Goal: Task Accomplishment & Management: Manage account settings

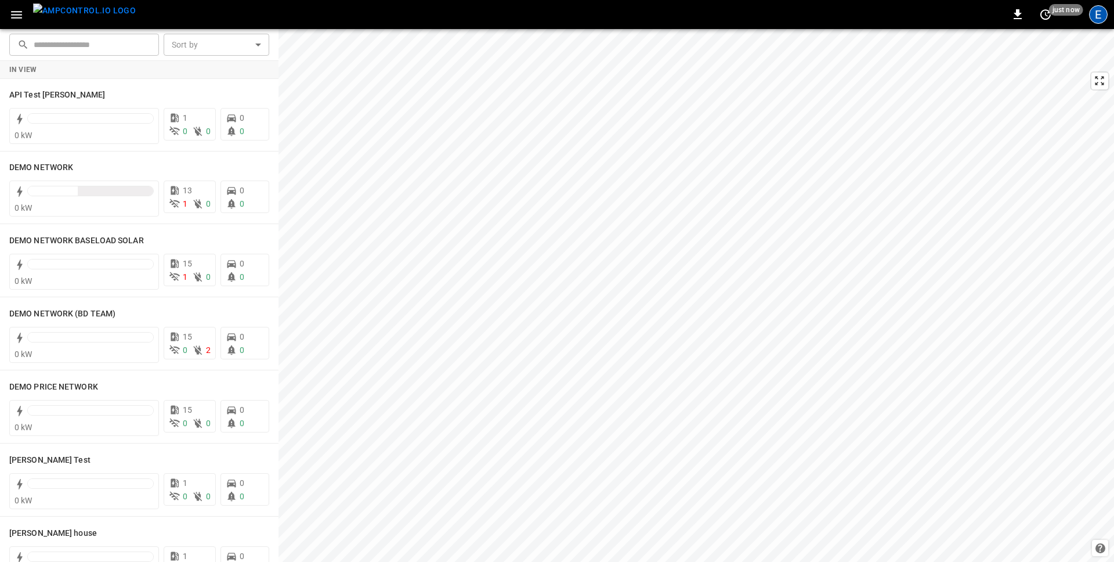
click at [877, 16] on div "E" at bounding box center [1098, 14] width 19 height 19
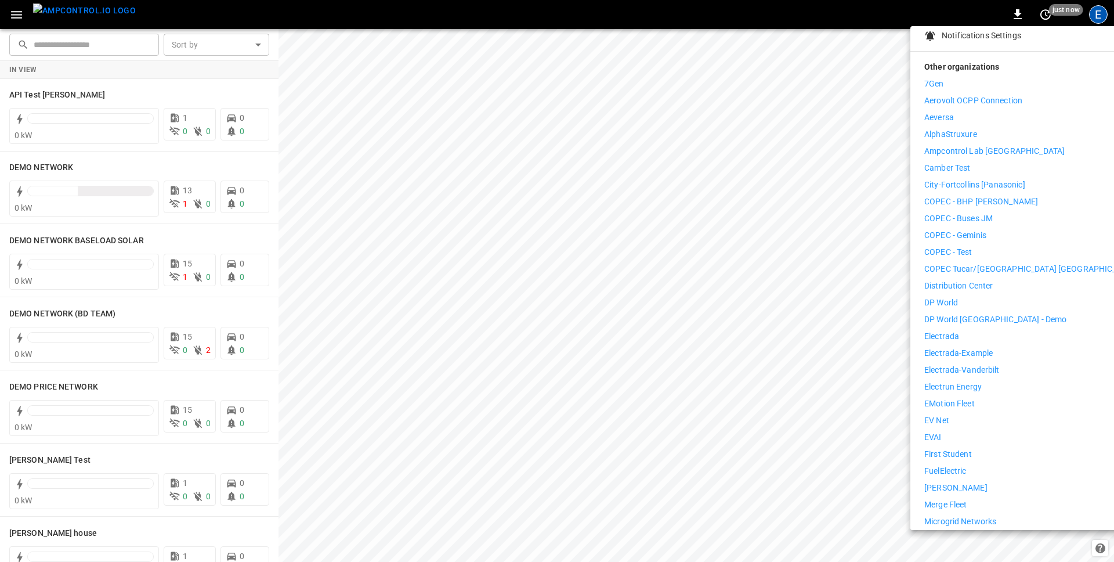
scroll to position [453, 0]
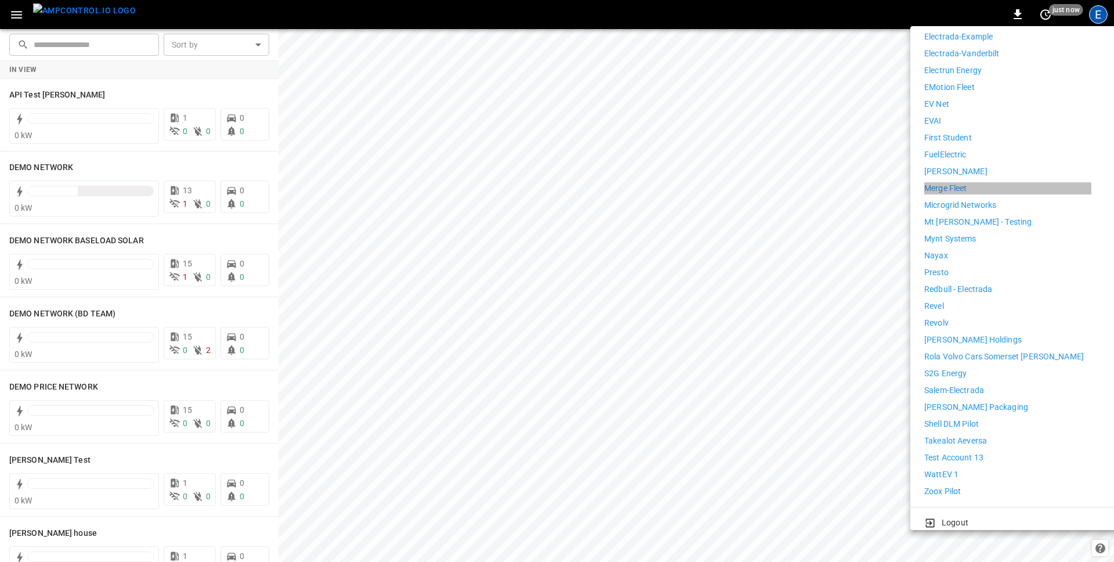
click at [877, 182] on p "Merge Fleet" at bounding box center [946, 188] width 42 height 12
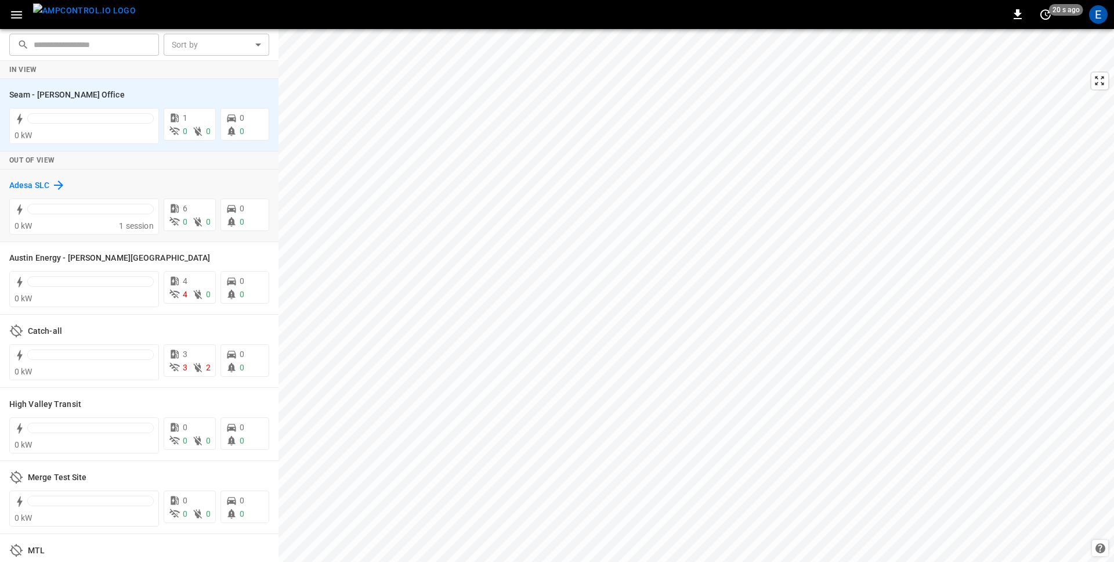
click at [37, 179] on h6 "Adesa SLC" at bounding box center [29, 185] width 40 height 13
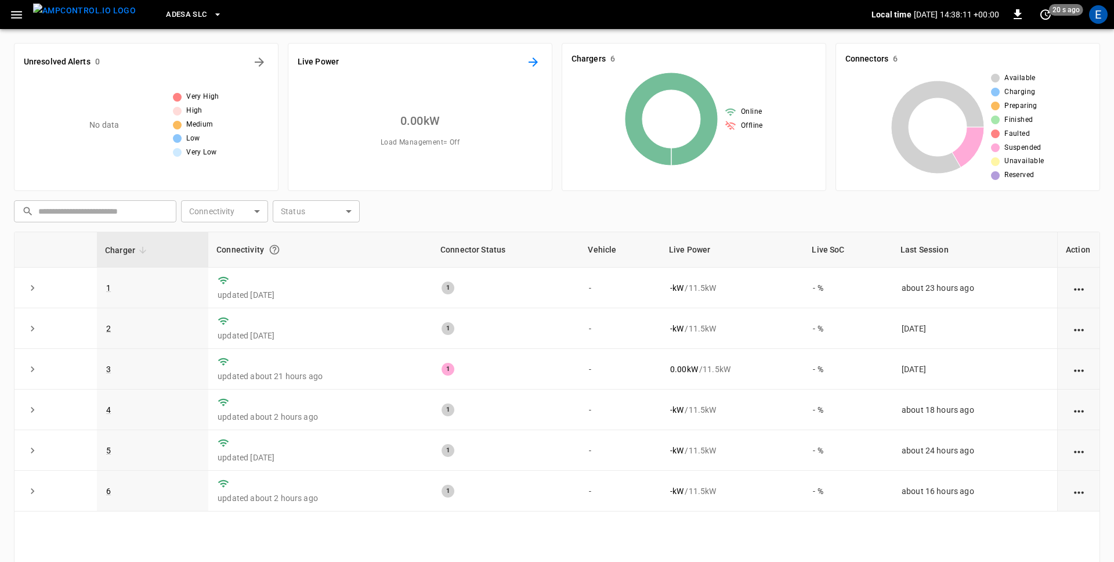
click at [534, 60] on icon "Energy Overview" at bounding box center [533, 61] width 9 height 9
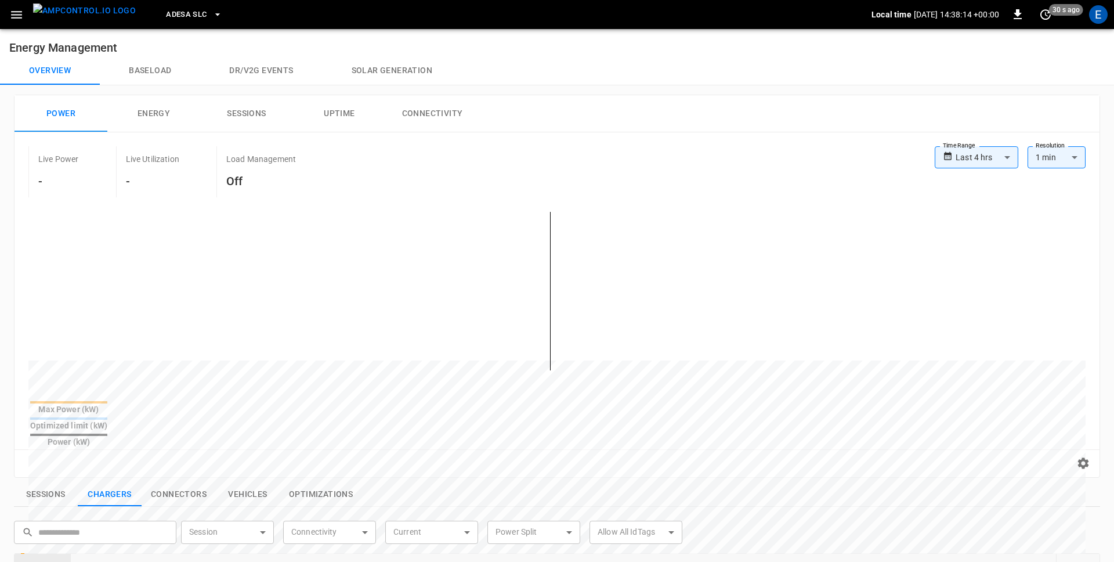
click at [174, 12] on span "Adesa SLC" at bounding box center [186, 14] width 41 height 13
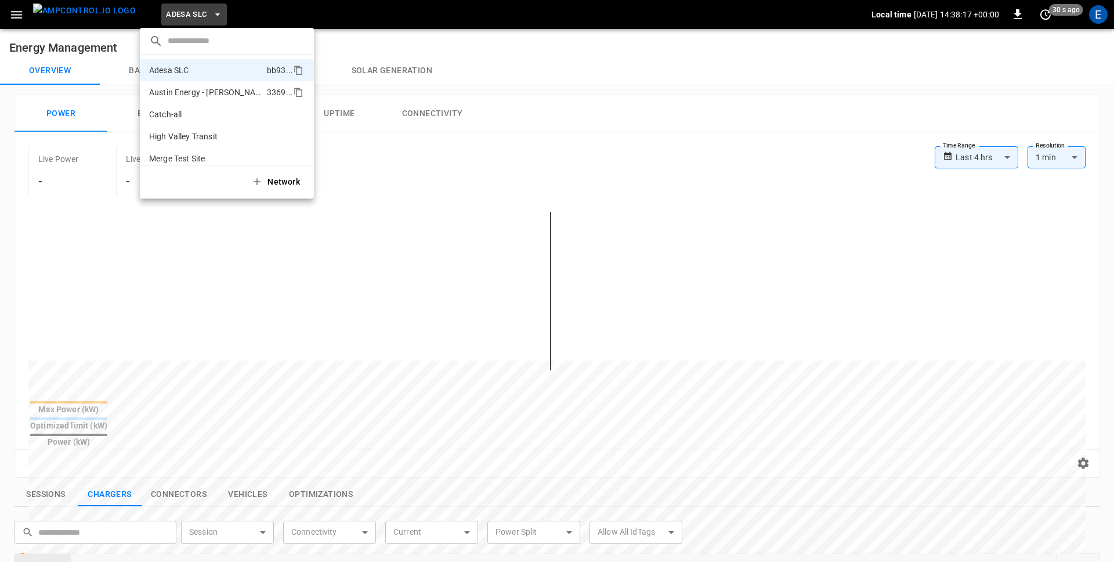
click at [183, 92] on p "Austin Energy - [PERSON_NAME][GEOGRAPHIC_DATA]" at bounding box center [205, 92] width 113 height 12
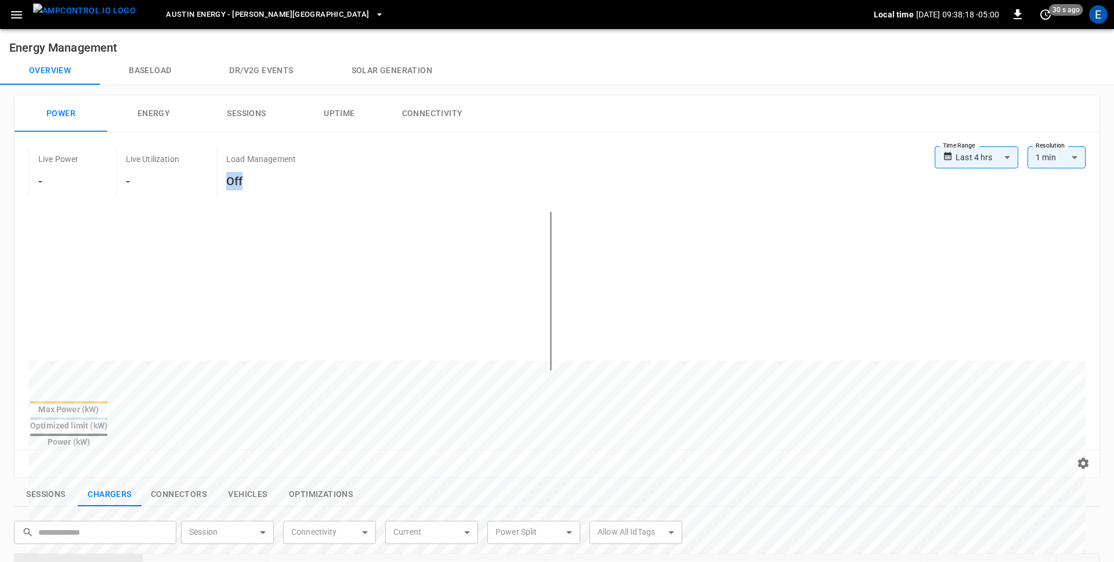
drag, startPoint x: 226, startPoint y: 175, endPoint x: 318, endPoint y: 180, distance: 92.4
click at [316, 178] on div "Load Management Off" at bounding box center [274, 171] width 117 height 51
click at [187, 12] on span "Austin Energy - [PERSON_NAME][GEOGRAPHIC_DATA]" at bounding box center [267, 14] width 203 height 13
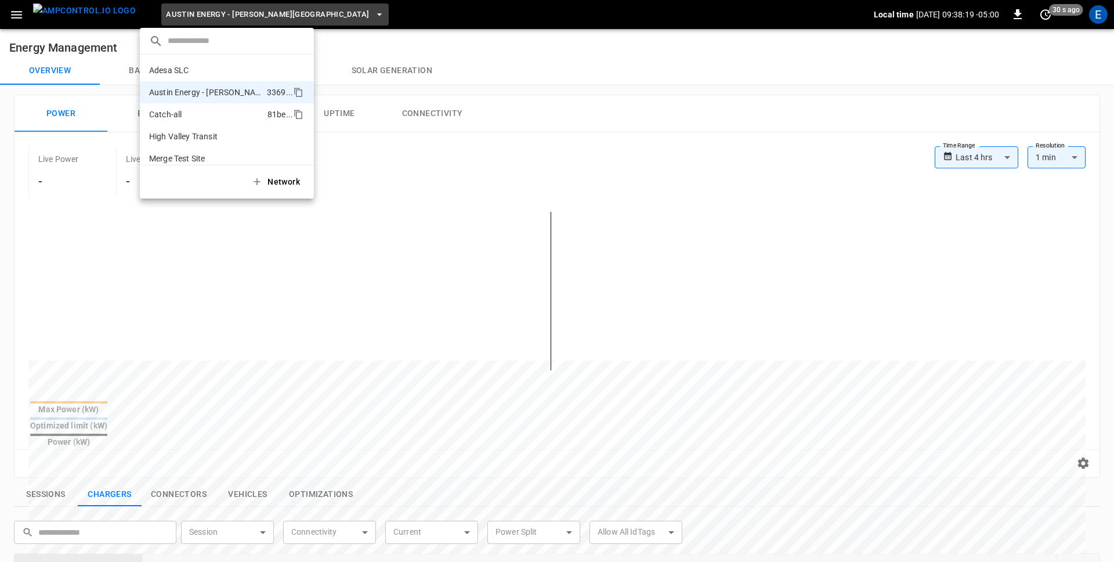
scroll to position [19, 0]
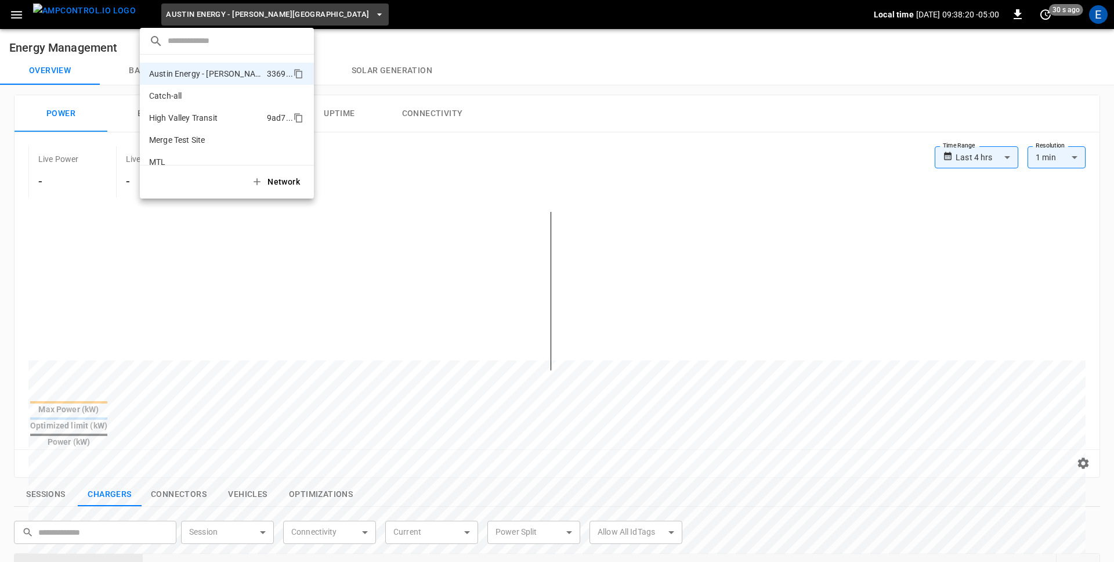
click at [182, 119] on p "High Valley Transit" at bounding box center [183, 118] width 68 height 12
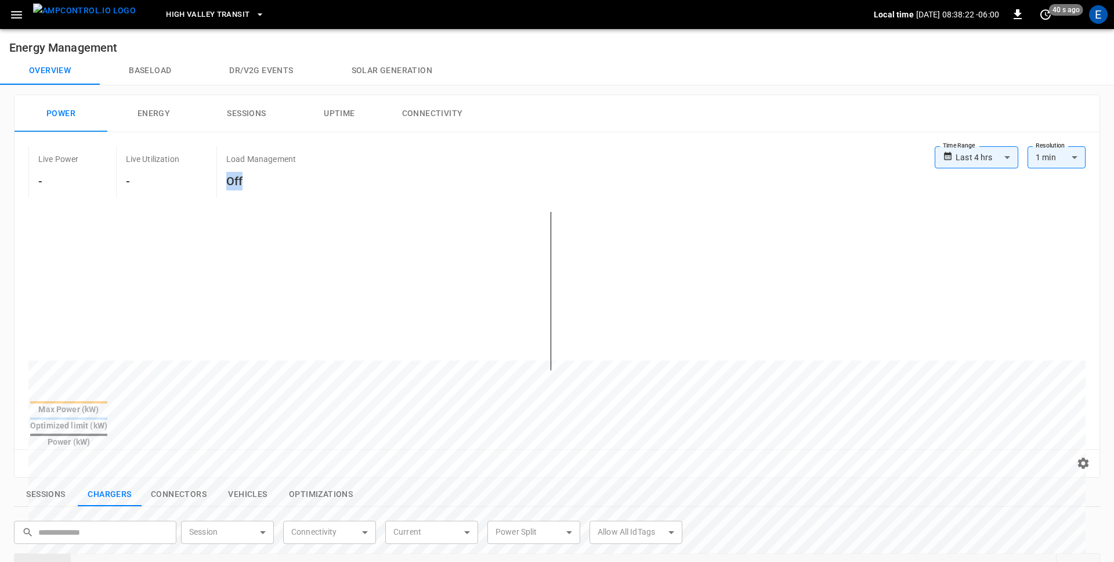
click at [194, 19] on span "High Valley Transit" at bounding box center [208, 14] width 84 height 13
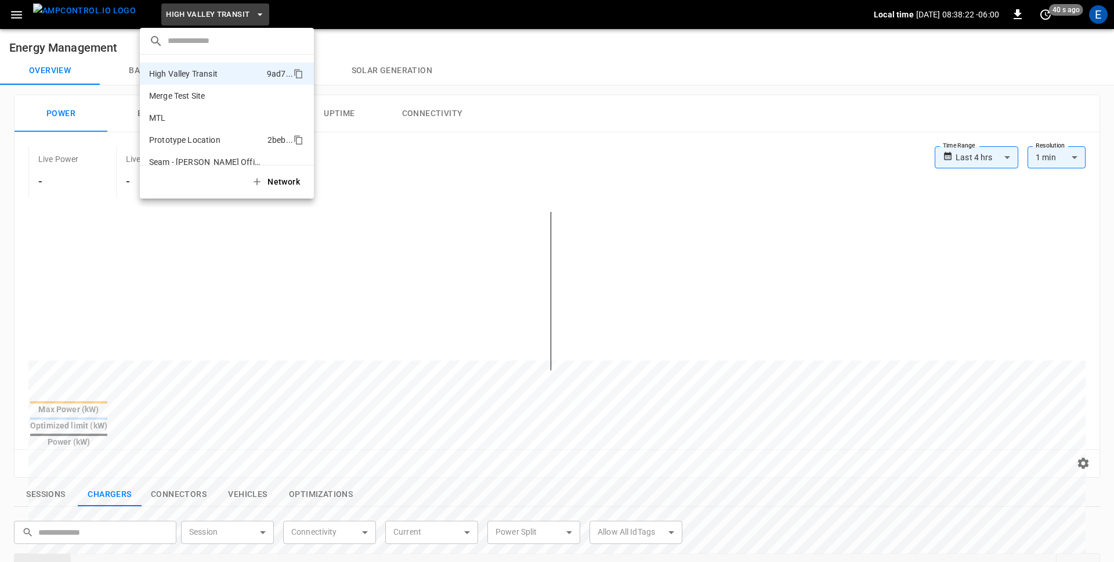
scroll to position [98, 0]
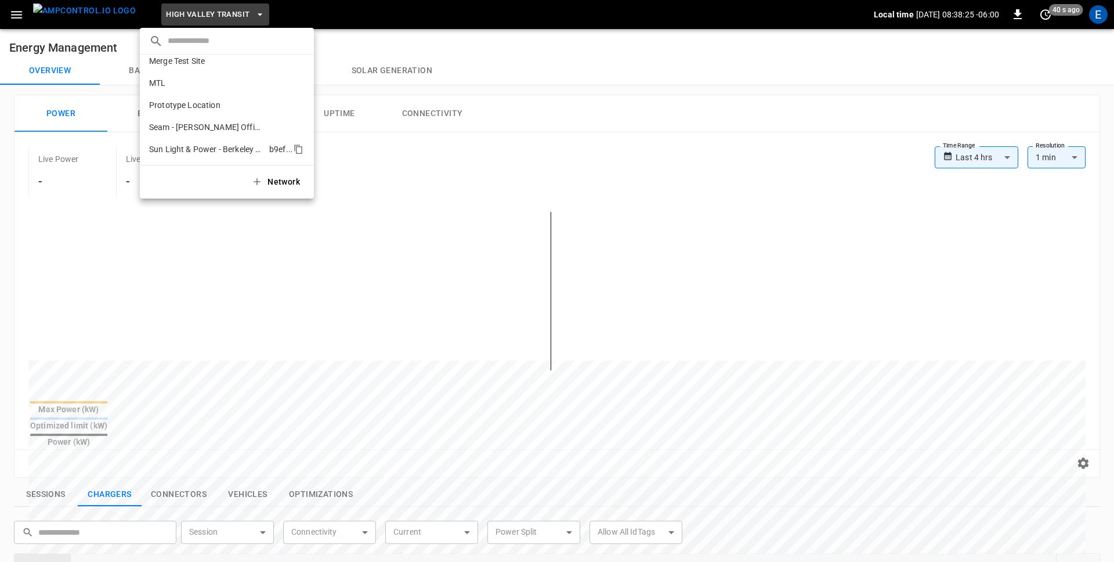
click at [189, 146] on p "Sun Light & Power - Berkeley Office" at bounding box center [206, 149] width 115 height 12
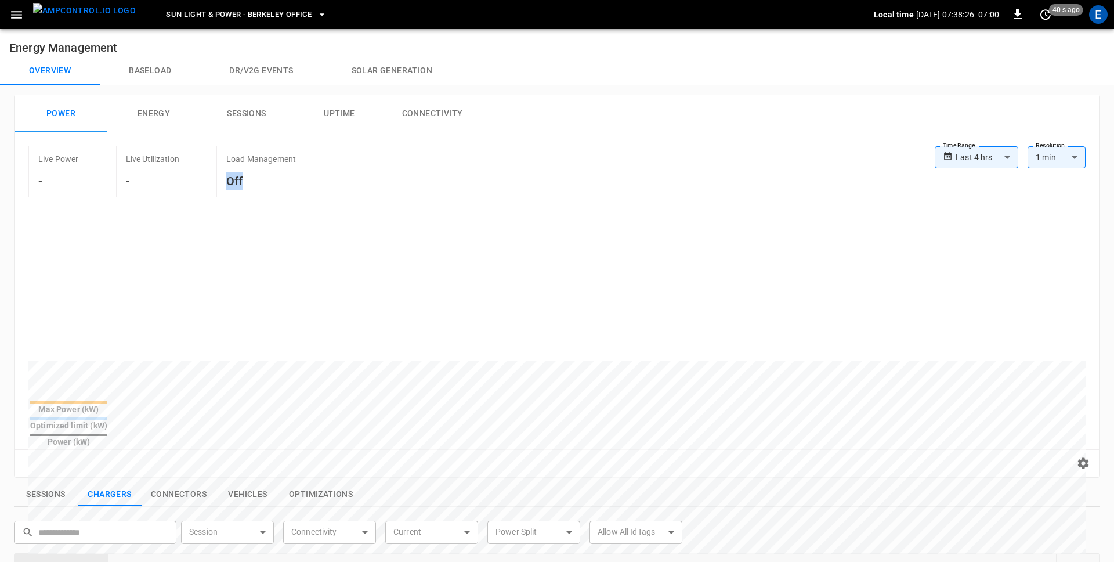
click at [405, 186] on div "Live Power - Live Utilization - Load Management Off" at bounding box center [481, 171] width 907 height 51
click at [166, 15] on span "Sun Light & Power - Berkeley Office" at bounding box center [239, 14] width 146 height 13
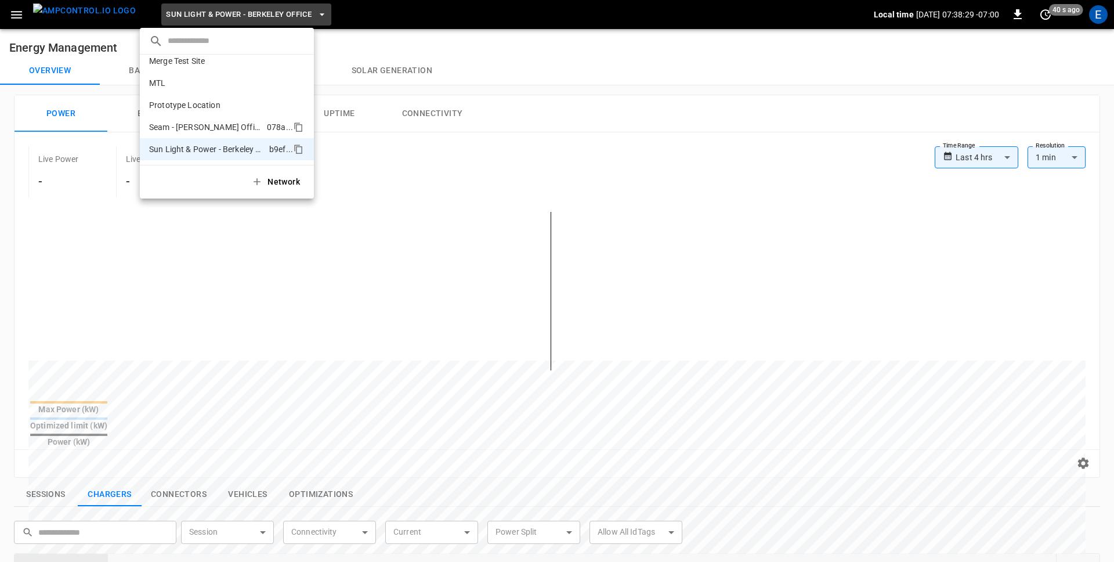
click at [178, 129] on p "Seam - [PERSON_NAME] Office" at bounding box center [205, 127] width 113 height 12
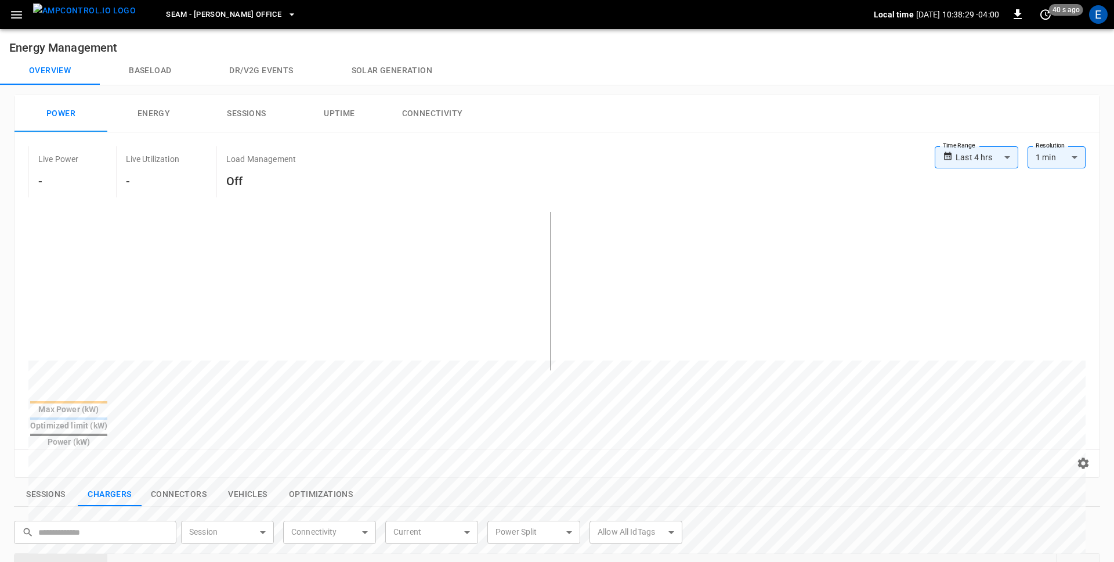
click at [178, 9] on span "Seam - [PERSON_NAME] Office" at bounding box center [223, 14] width 115 height 13
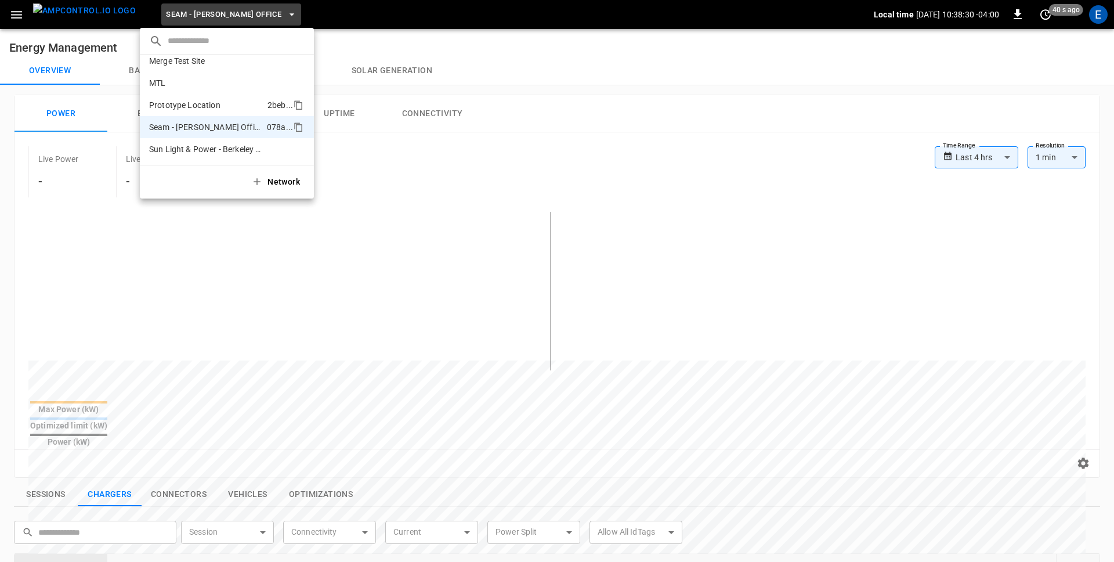
click at [198, 103] on p "Prototype Location" at bounding box center [184, 105] width 71 height 12
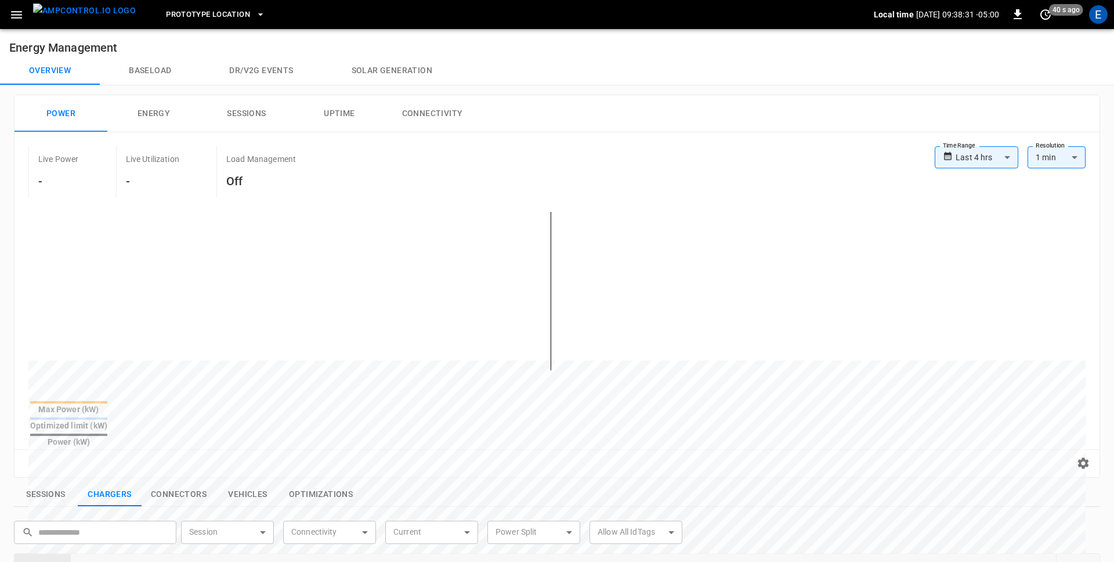
click at [171, 16] on span "Prototype Location" at bounding box center [208, 14] width 84 height 13
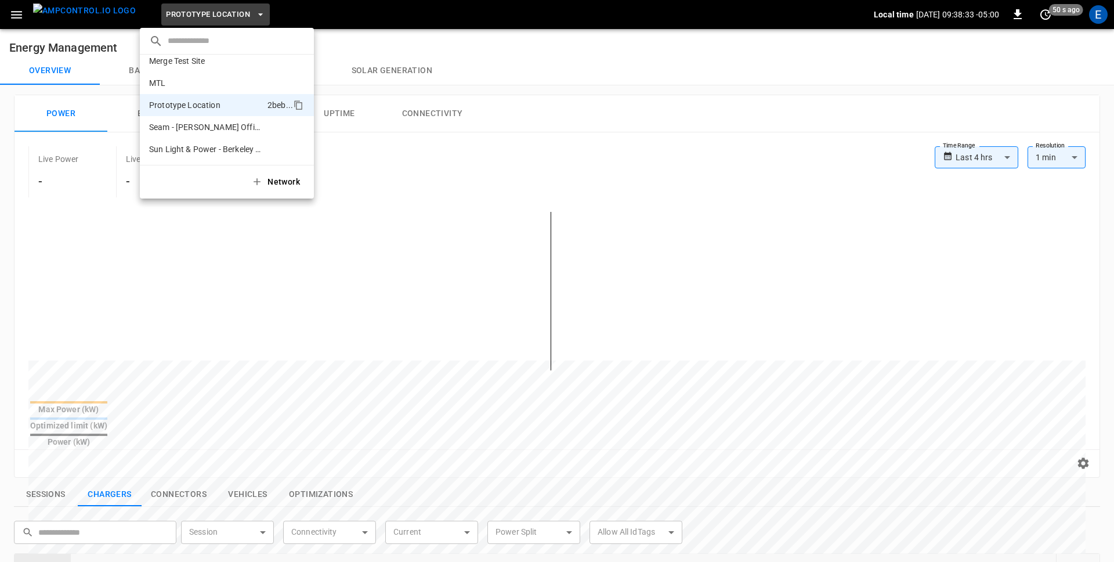
click at [949, 163] on div at bounding box center [557, 281] width 1114 height 562
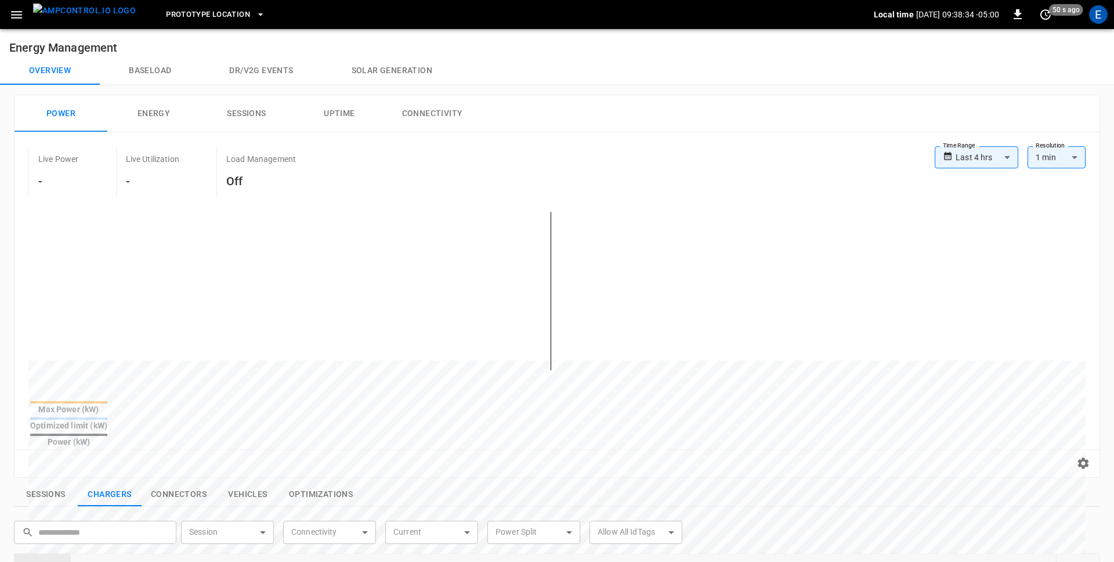
click at [973, 163] on body "**********" at bounding box center [557, 493] width 1114 height 987
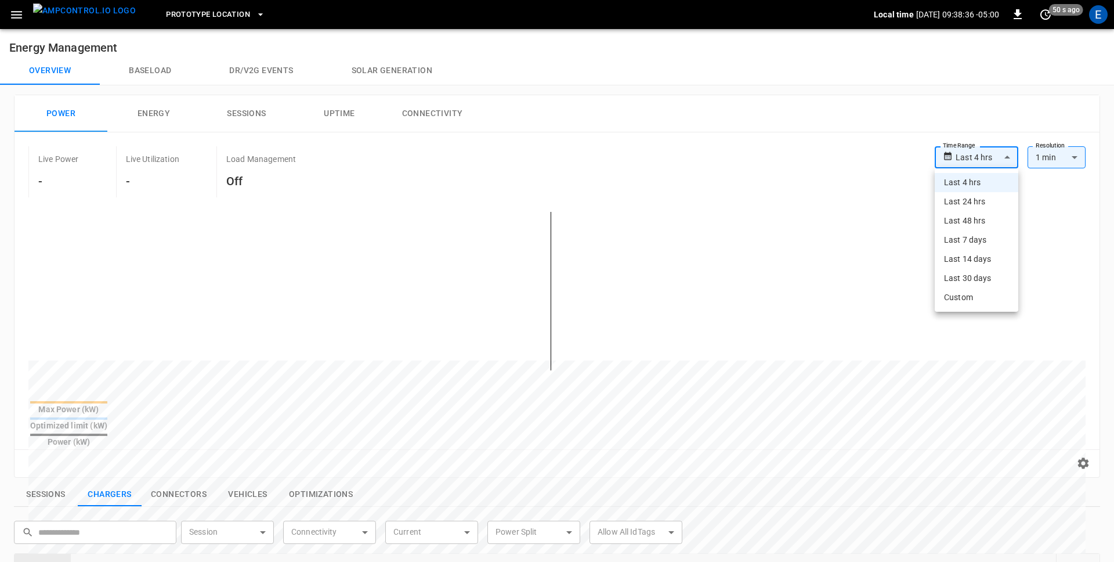
click at [972, 273] on li "Last 30 days" at bounding box center [977, 278] width 84 height 19
type input "**********"
type input "**"
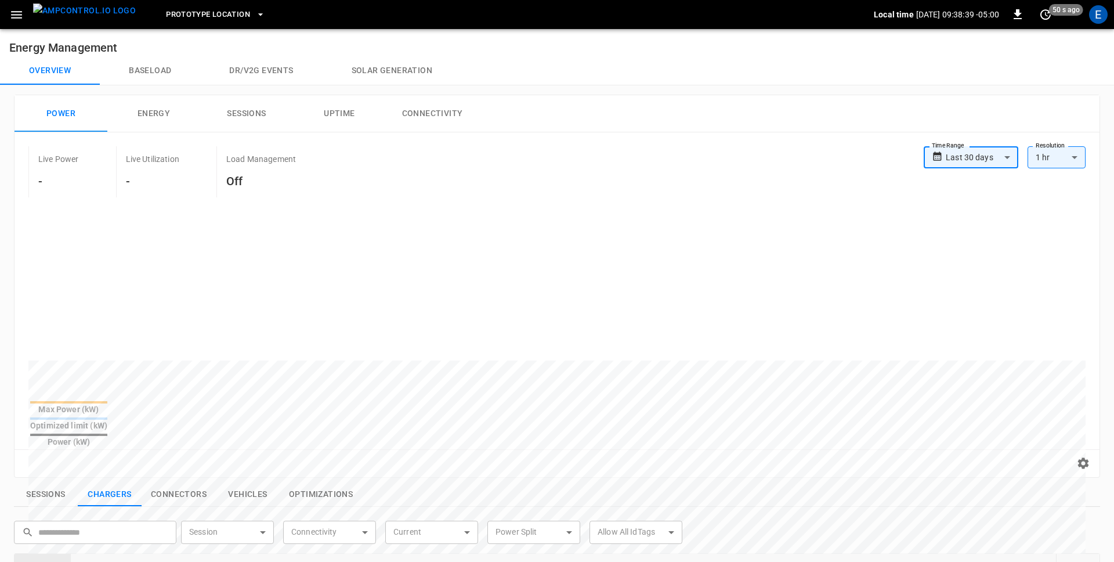
click at [171, 14] on span "Prototype Location" at bounding box center [208, 14] width 84 height 13
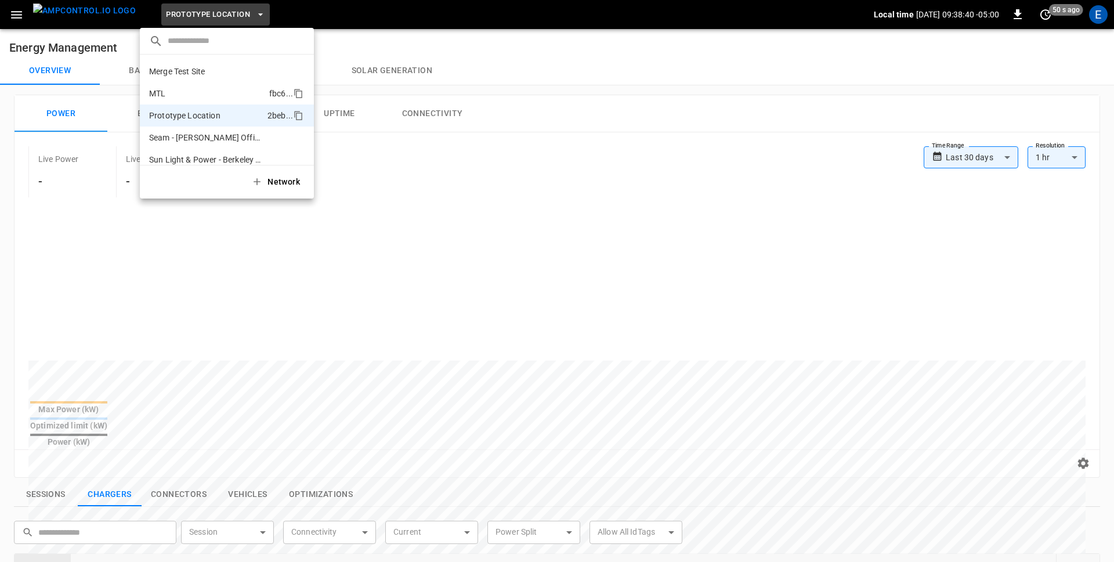
scroll to position [86, 0]
click at [175, 94] on li "MTL fbc6 ..." at bounding box center [227, 94] width 174 height 22
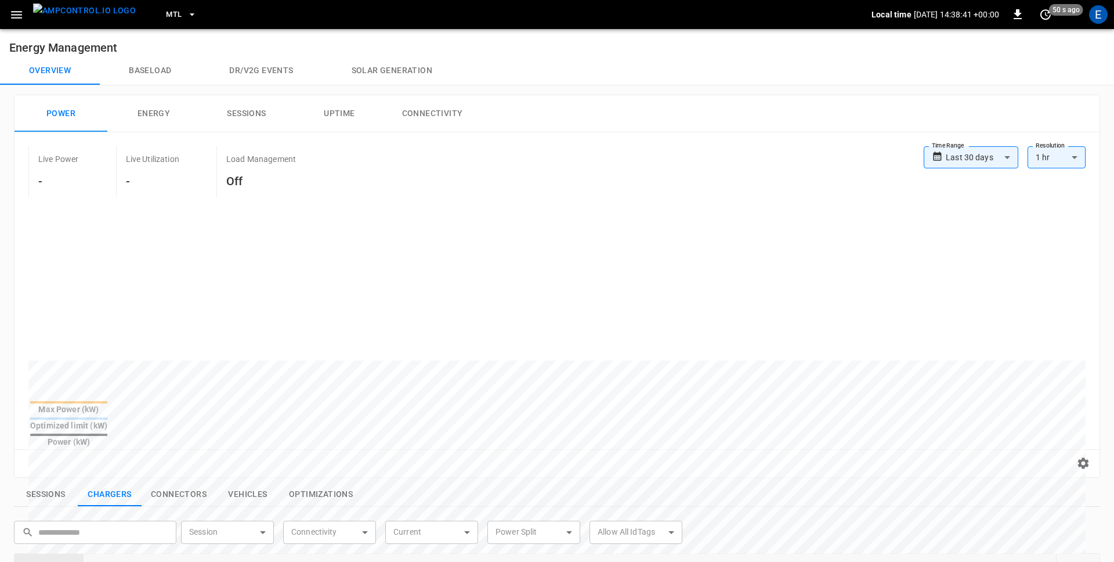
click at [161, 6] on button "MTL" at bounding box center [181, 14] width 40 height 23
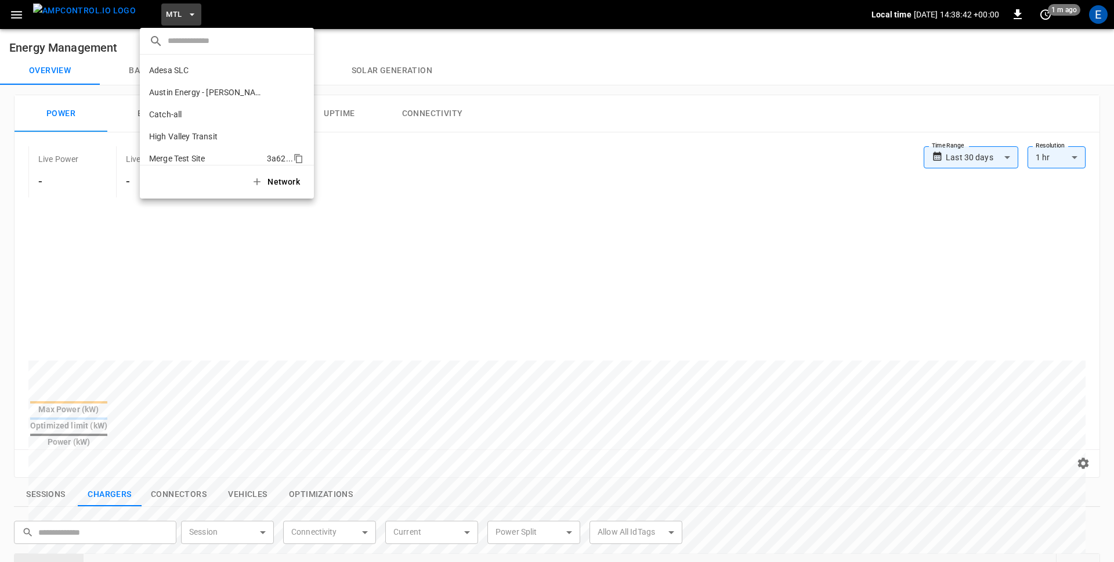
scroll to position [98, 0]
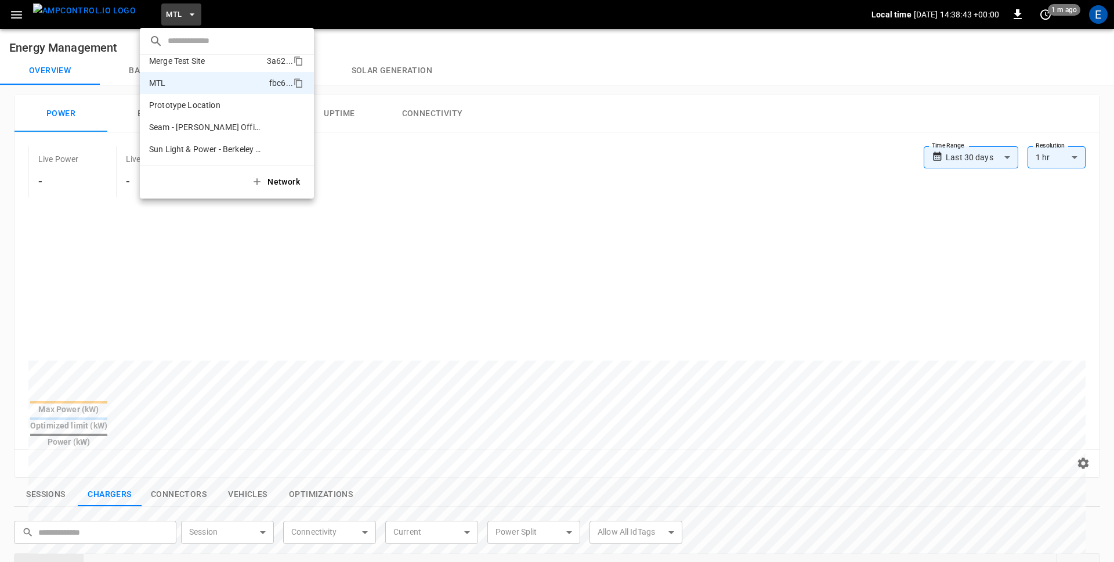
click at [178, 63] on p "Merge Test Site" at bounding box center [177, 61] width 56 height 12
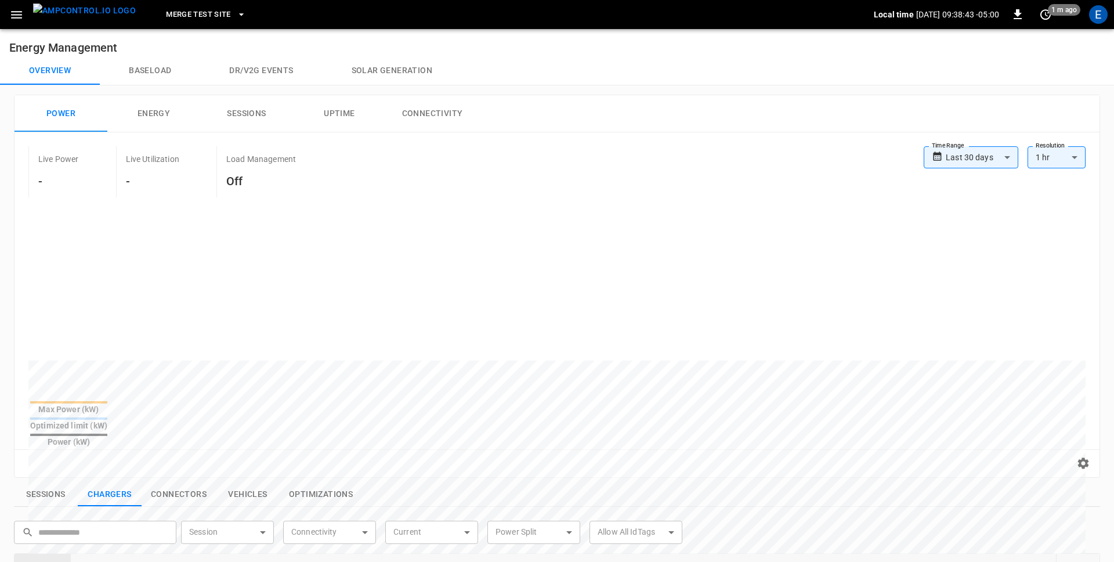
click at [166, 10] on span "Merge Test Site" at bounding box center [198, 14] width 65 height 13
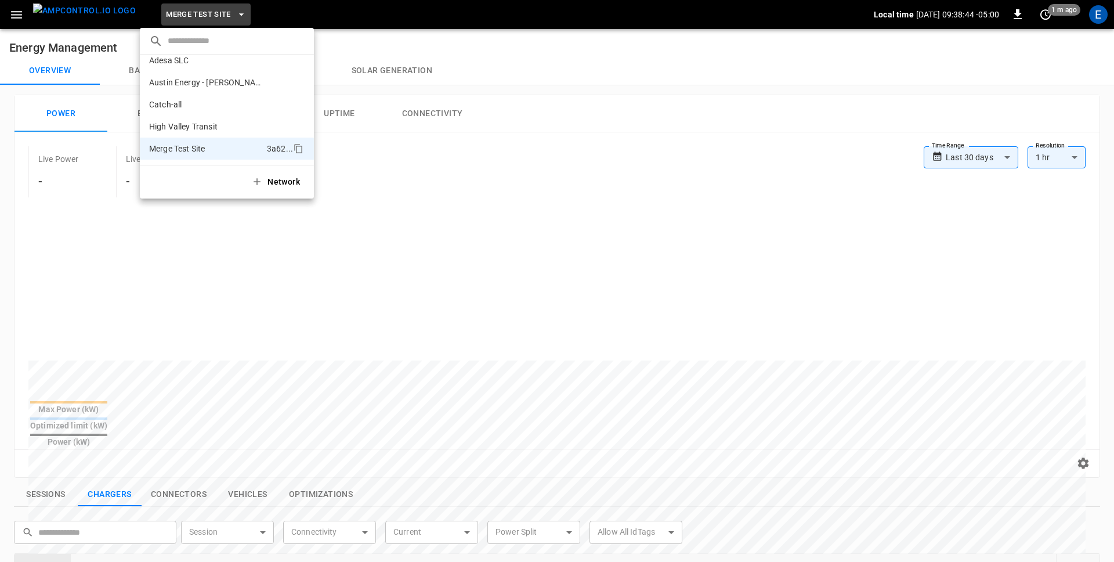
scroll to position [8, 0]
click at [186, 118] on li "High Valley Transit 9ad7 ..." at bounding box center [227, 128] width 174 height 22
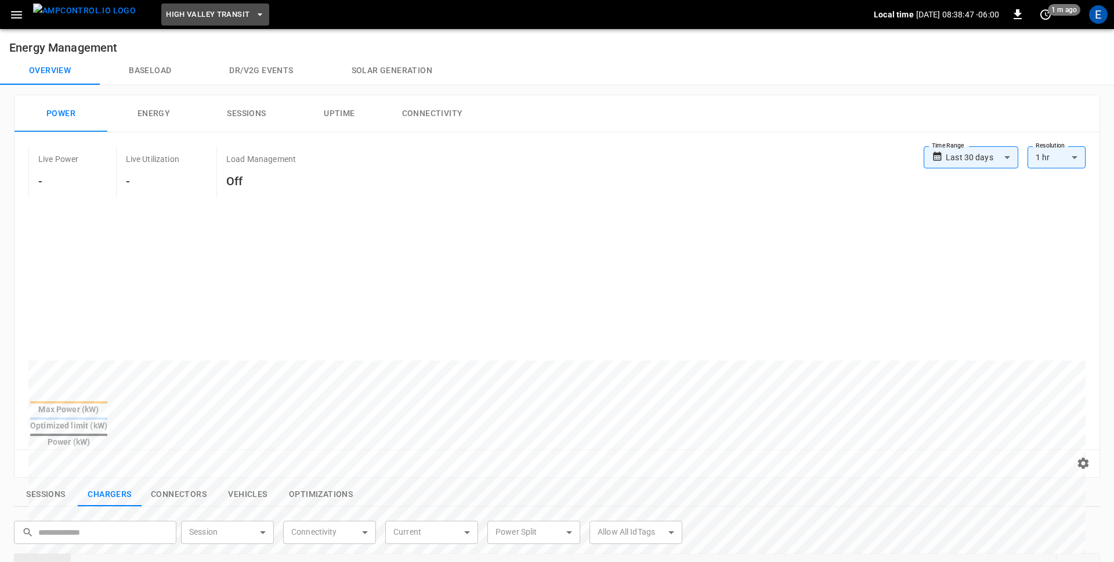
click at [166, 13] on span "High Valley Transit" at bounding box center [208, 14] width 84 height 13
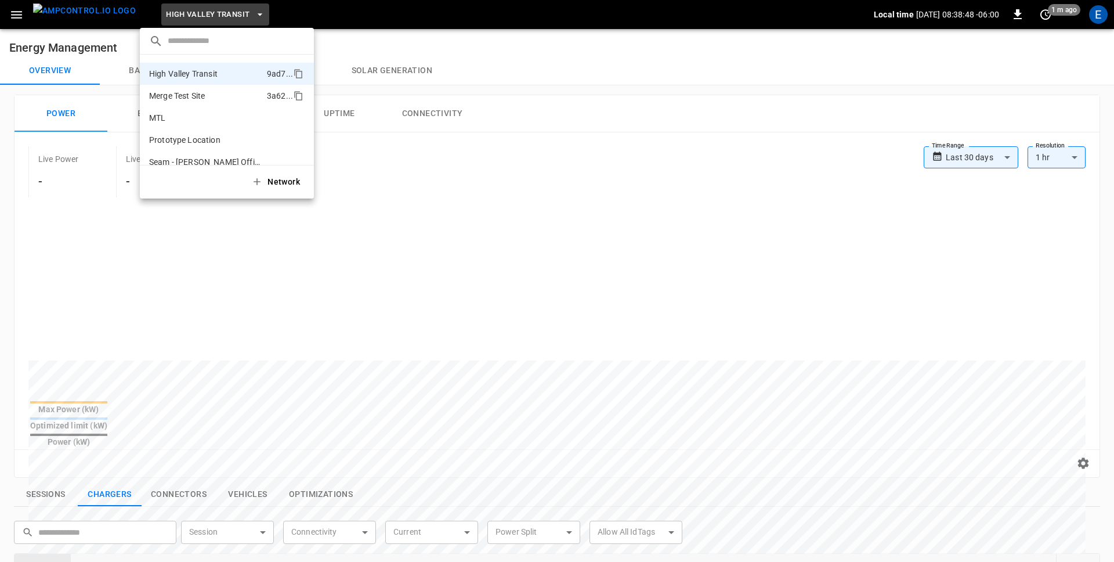
scroll to position [0, 0]
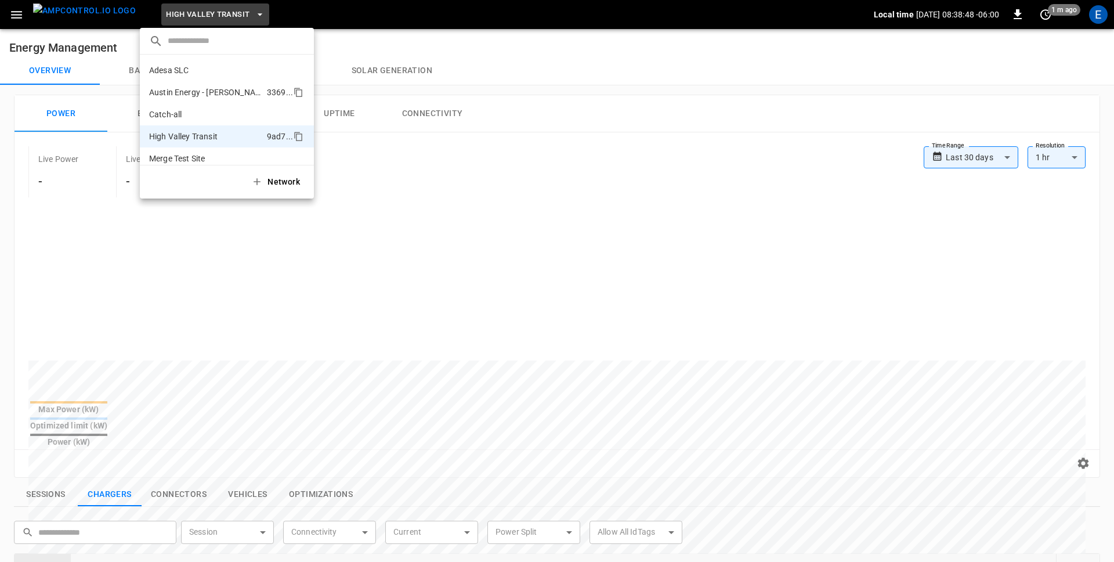
click at [183, 89] on p "Austin Energy - [PERSON_NAME][GEOGRAPHIC_DATA]" at bounding box center [205, 92] width 113 height 12
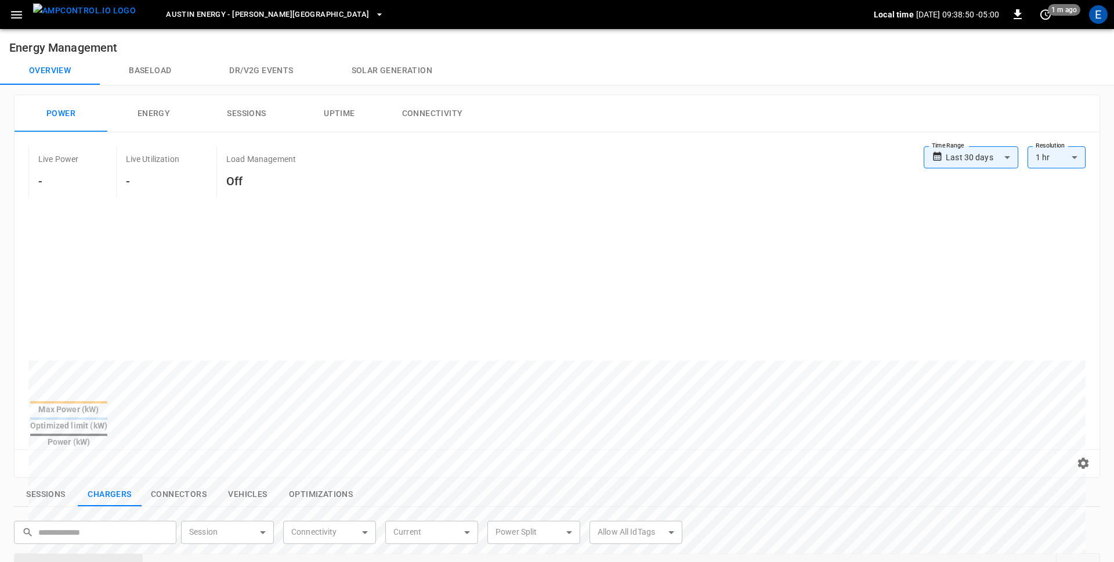
click at [183, 11] on span "Austin Energy - [PERSON_NAME][GEOGRAPHIC_DATA]" at bounding box center [267, 14] width 203 height 13
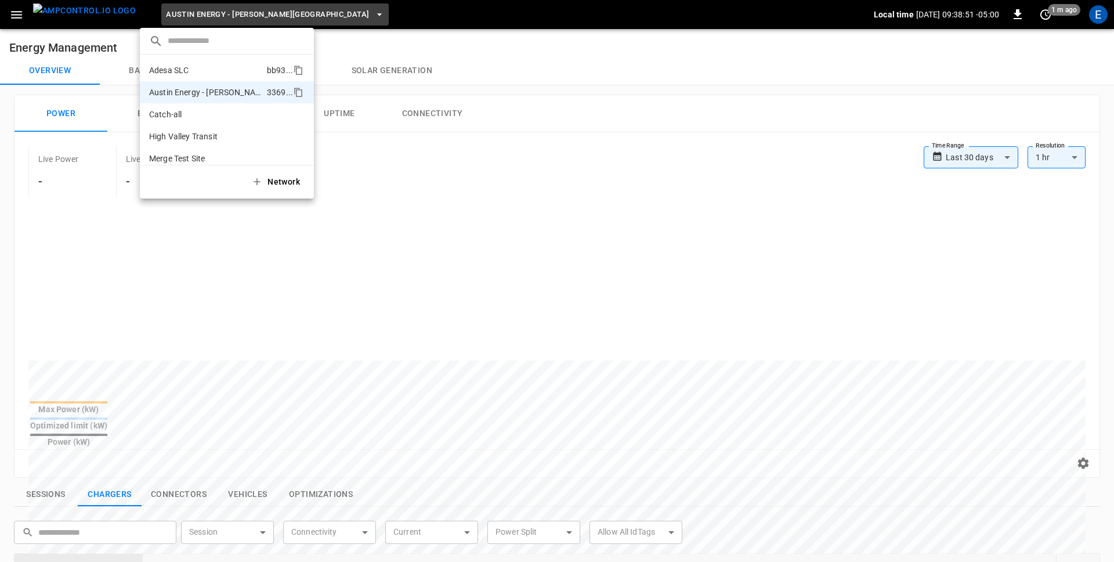
click at [193, 70] on li "Adesa SLC bb93 ..." at bounding box center [227, 70] width 174 height 22
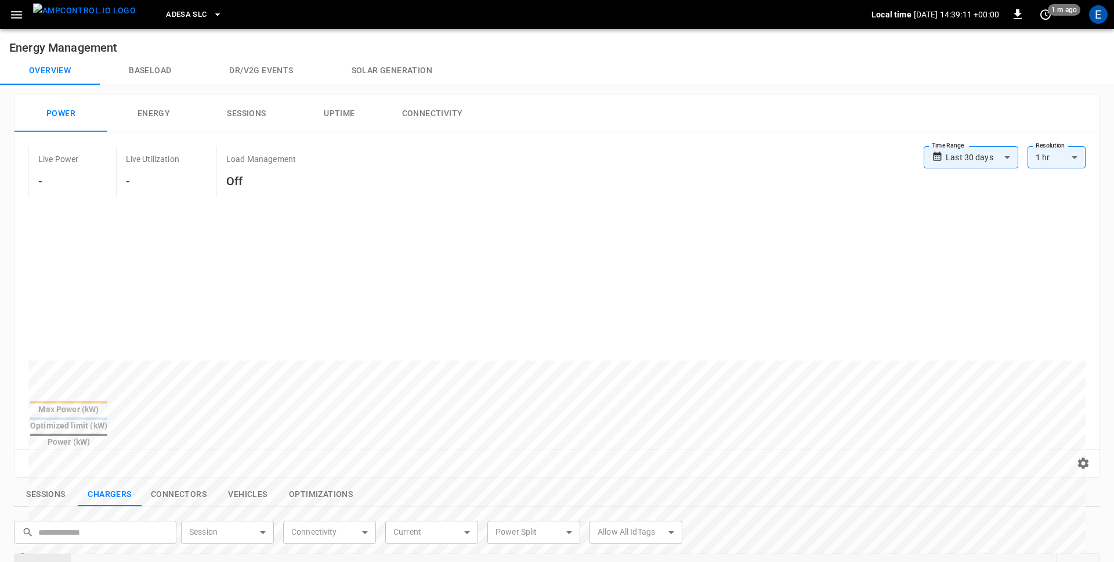
click at [15, 14] on icon "button" at bounding box center [16, 15] width 11 height 8
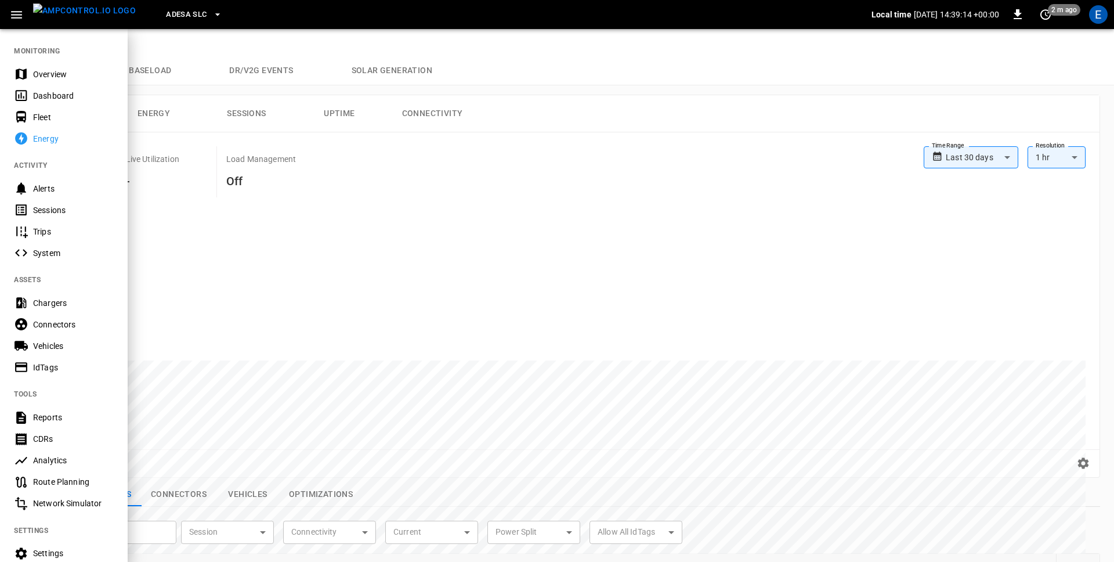
click at [39, 96] on div "Dashboard" at bounding box center [73, 96] width 81 height 12
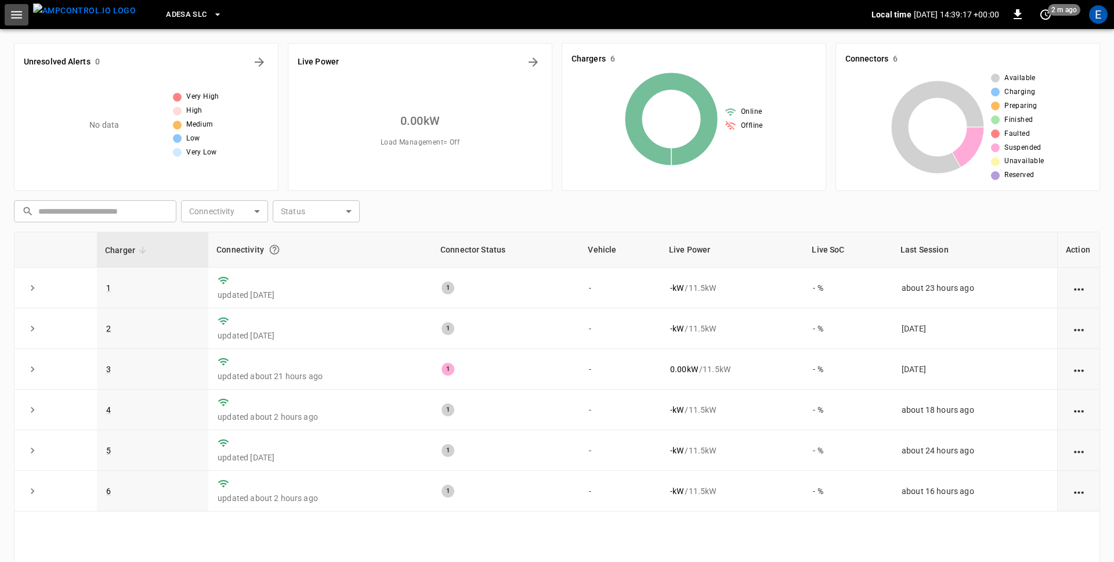
click at [20, 17] on icon "button" at bounding box center [16, 15] width 15 height 15
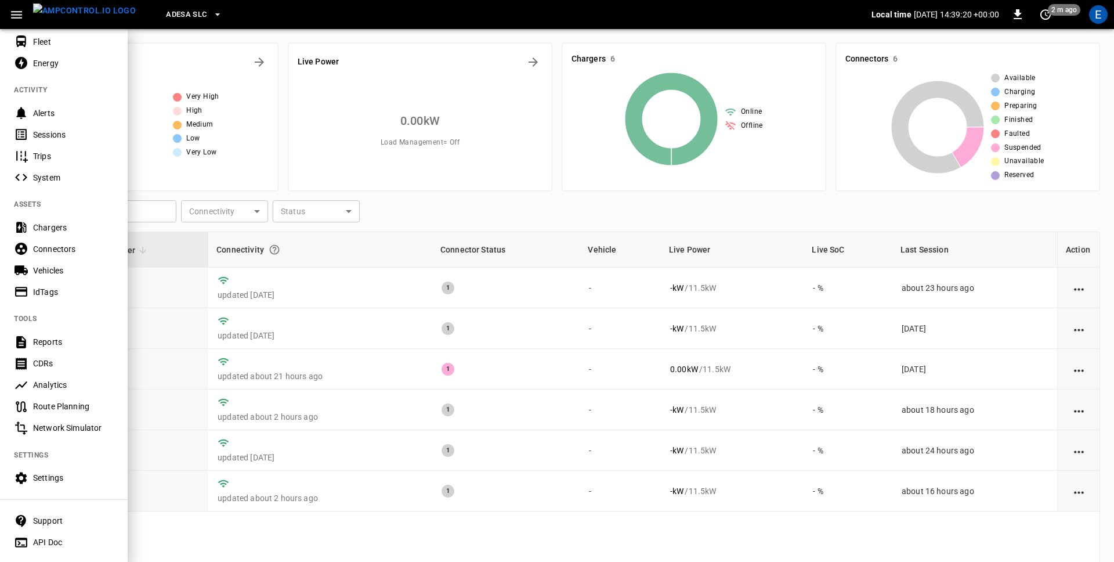
scroll to position [86, 0]
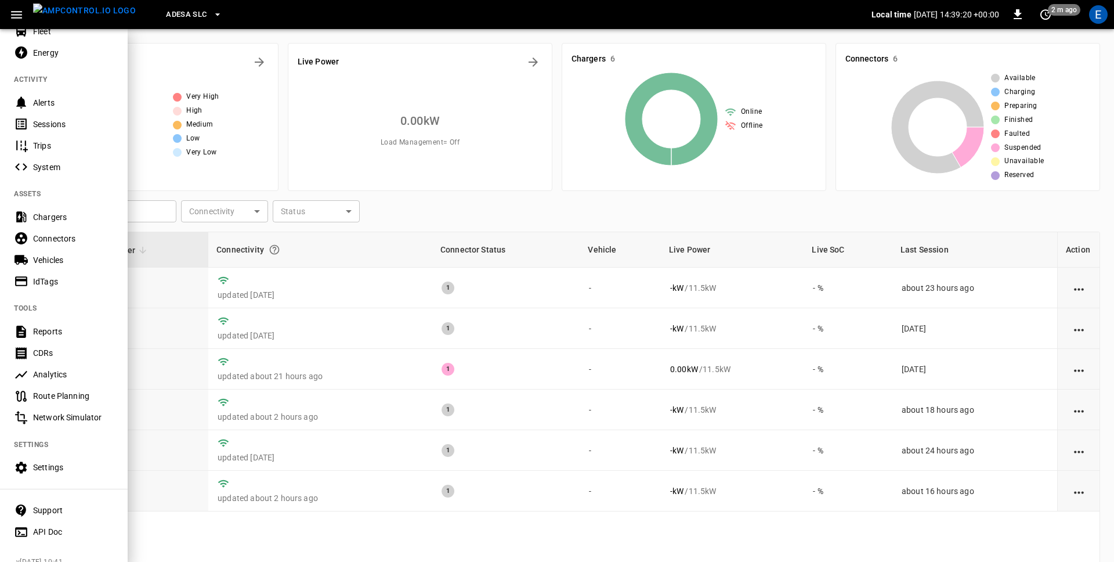
click at [45, 462] on div "Settings" at bounding box center [73, 467] width 81 height 12
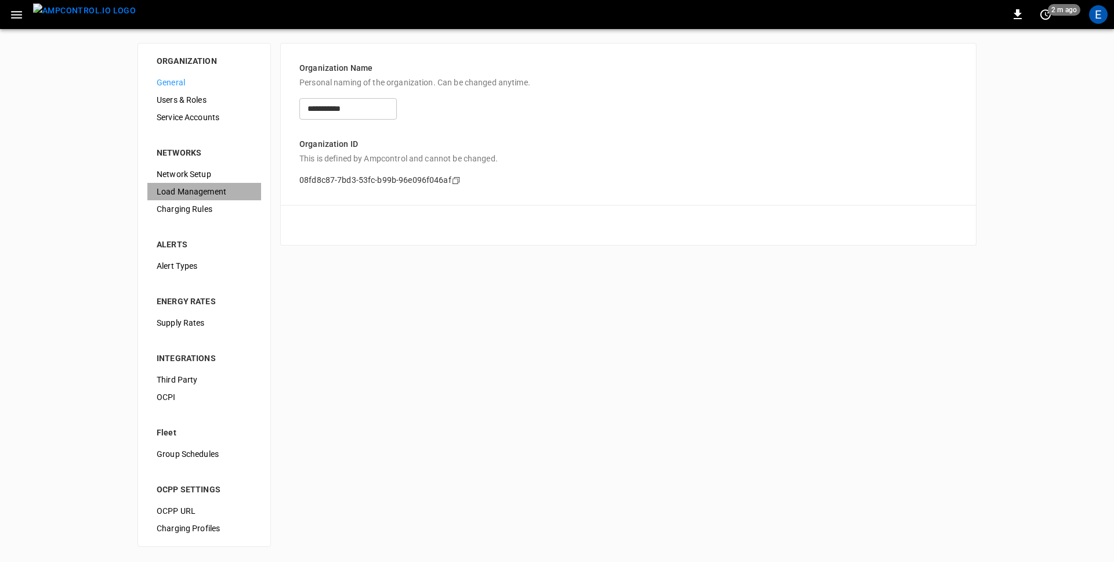
click at [214, 191] on span "Load Management" at bounding box center [204, 192] width 95 height 12
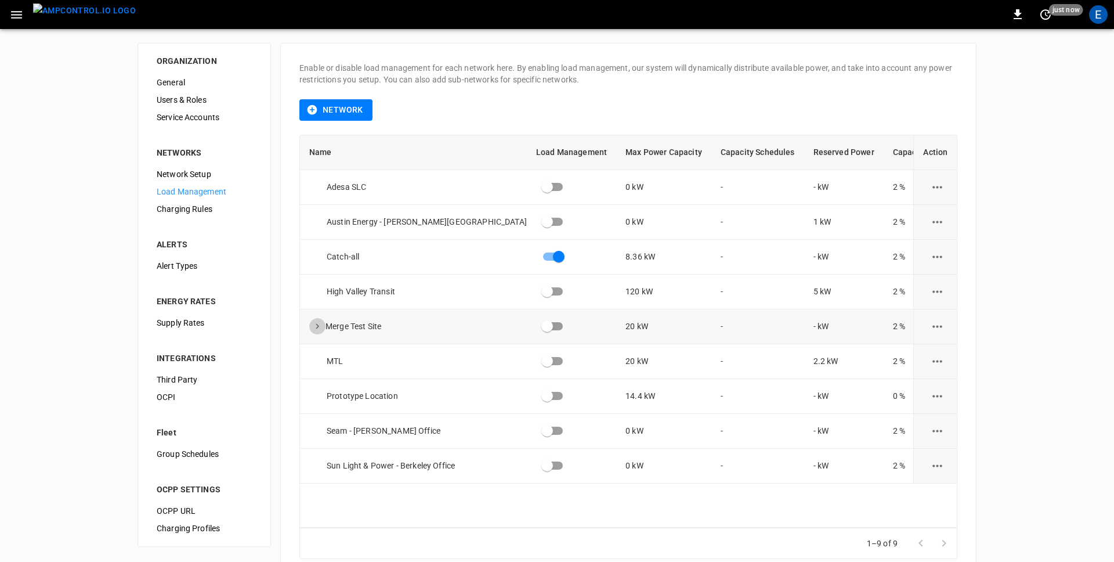
click at [316, 325] on icon "expand row" at bounding box center [317, 326] width 10 height 10
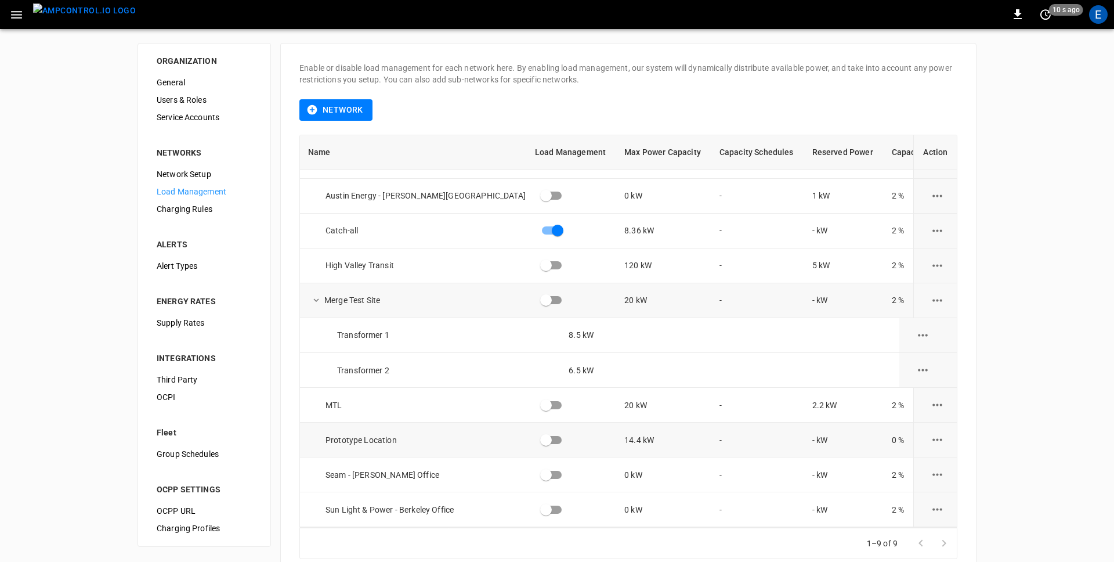
scroll to position [0, 1]
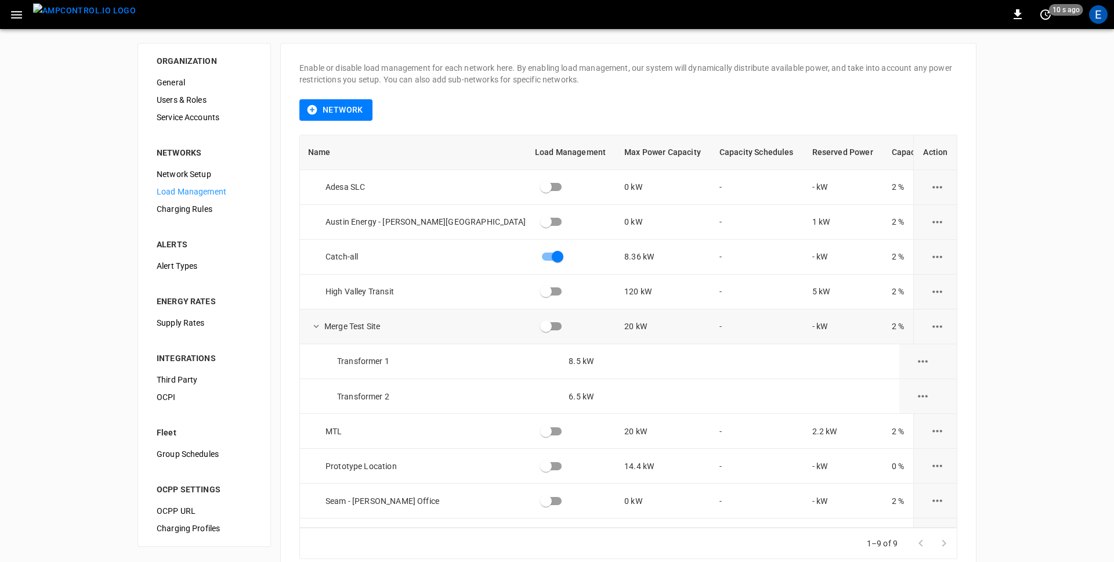
click at [28, 121] on div "ORGANIZATION General Users & Roles Service Accounts NETWORKS Network Setup Load…" at bounding box center [557, 310] width 1114 height 563
click at [85, 10] on img "menu" at bounding box center [84, 10] width 103 height 15
